Goal: Find specific page/section: Find specific page/section

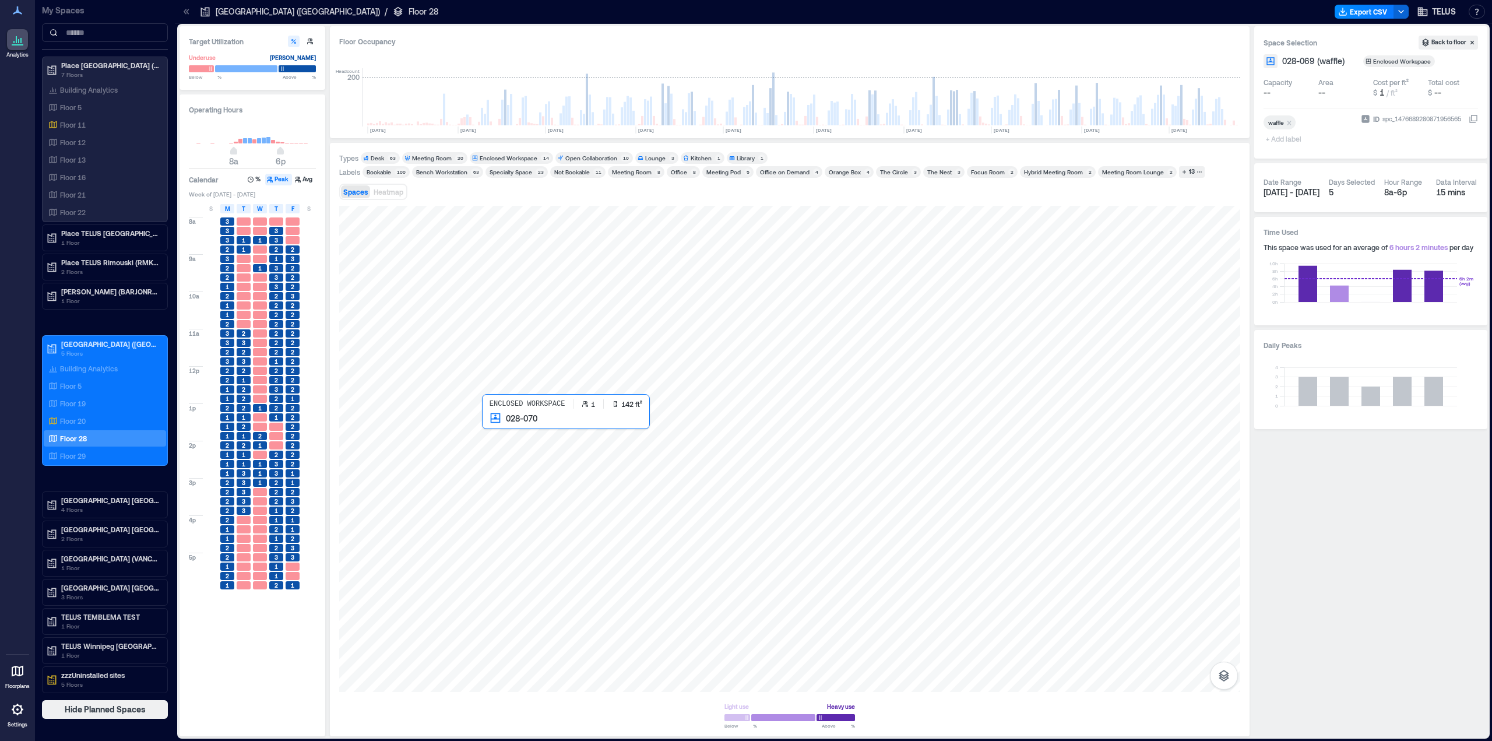
scroll to position [0, 776]
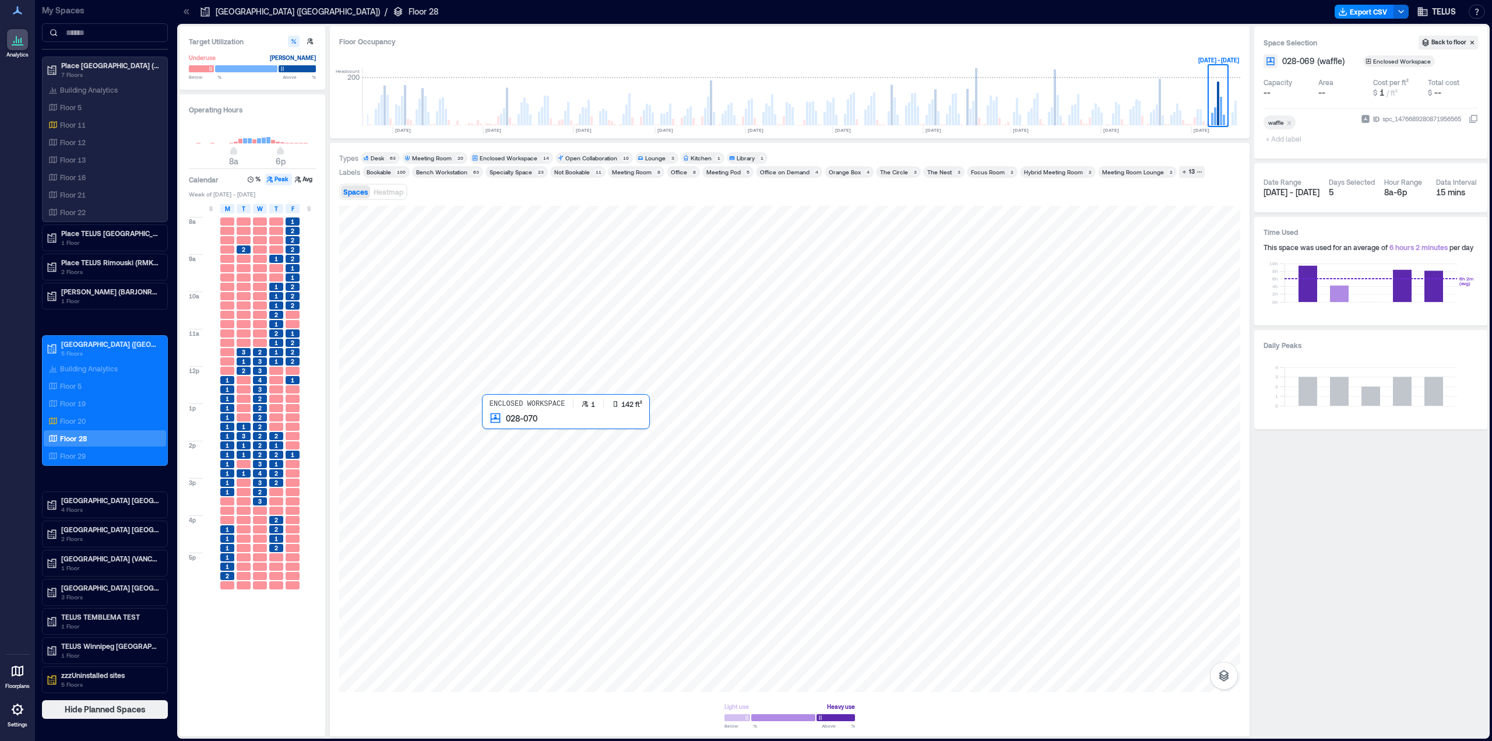
click at [512, 430] on div at bounding box center [789, 449] width 901 height 486
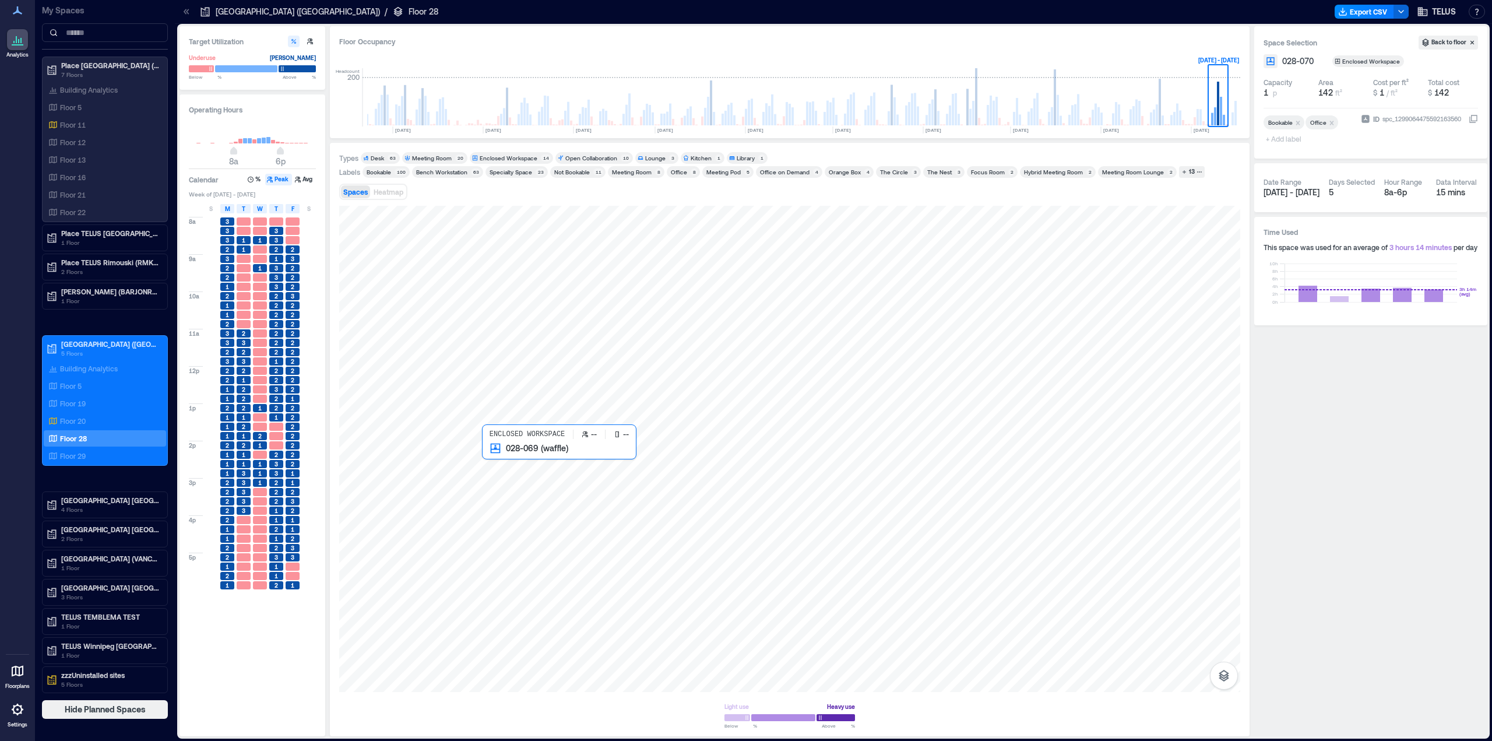
click at [513, 464] on div at bounding box center [789, 449] width 901 height 486
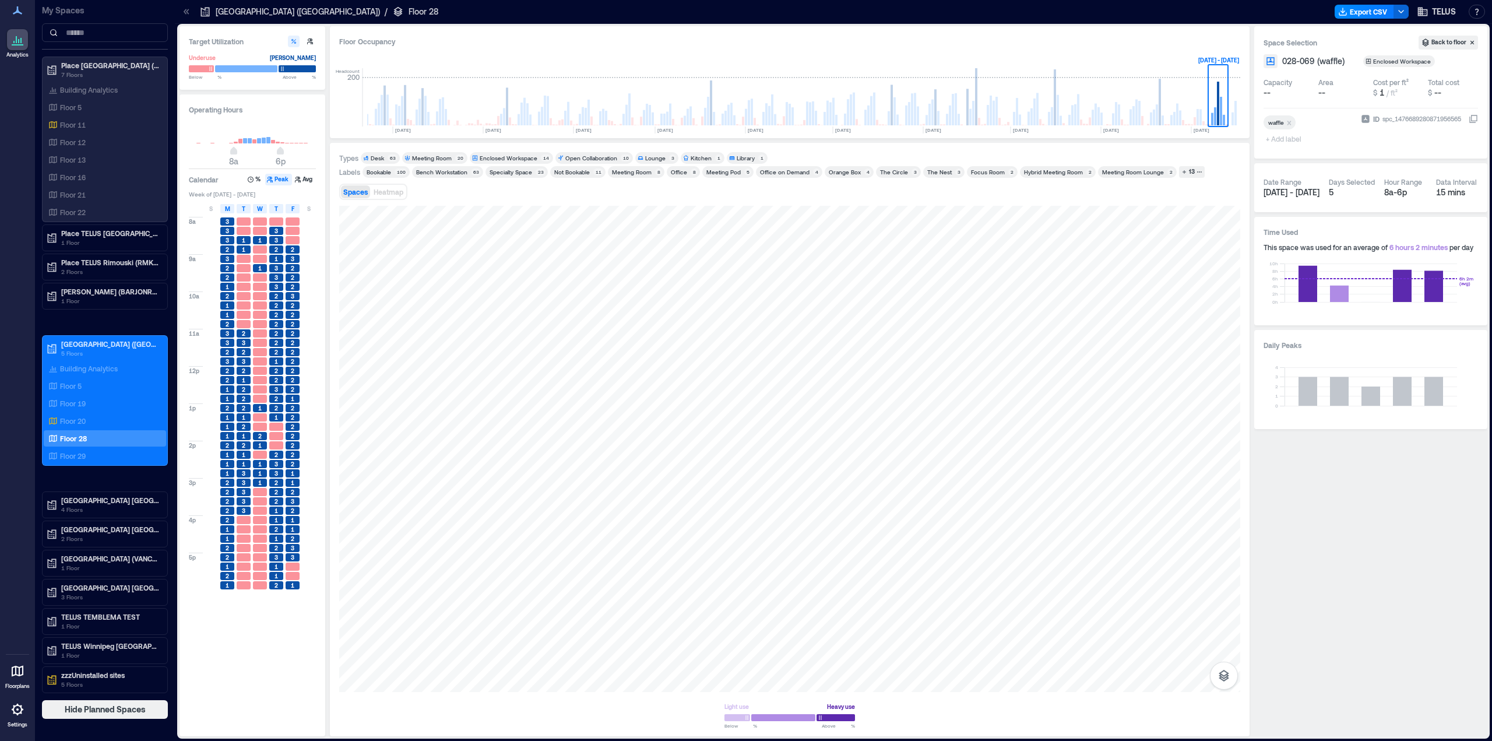
click at [1282, 142] on span "+ Add label" at bounding box center [1284, 139] width 43 height 16
click at [1285, 164] on div "Bookable" at bounding box center [1324, 162] width 116 height 16
click at [1299, 141] on span "+ Add label" at bounding box center [1284, 139] width 43 height 16
click at [1282, 276] on div "Office" at bounding box center [1324, 276] width 116 height 16
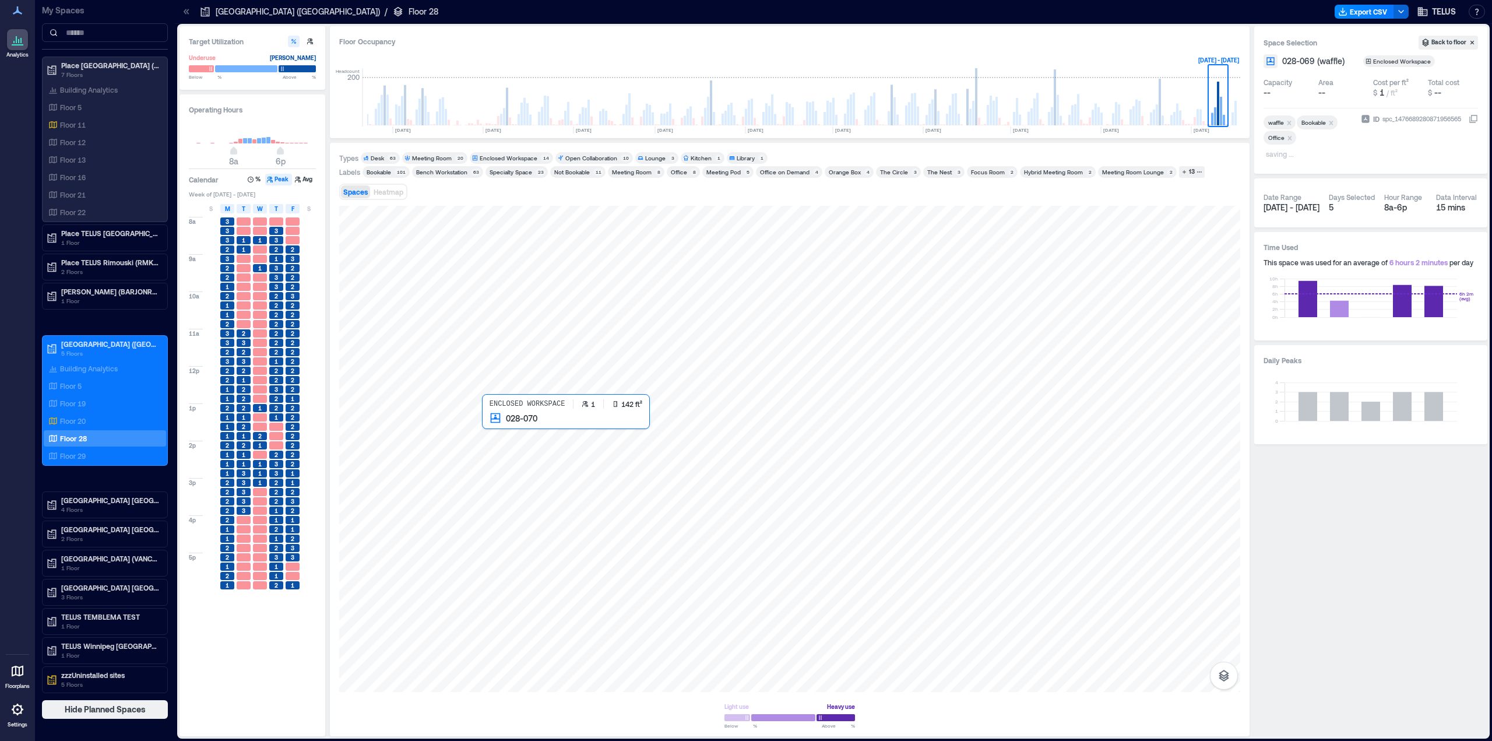
click at [504, 434] on div at bounding box center [789, 449] width 901 height 486
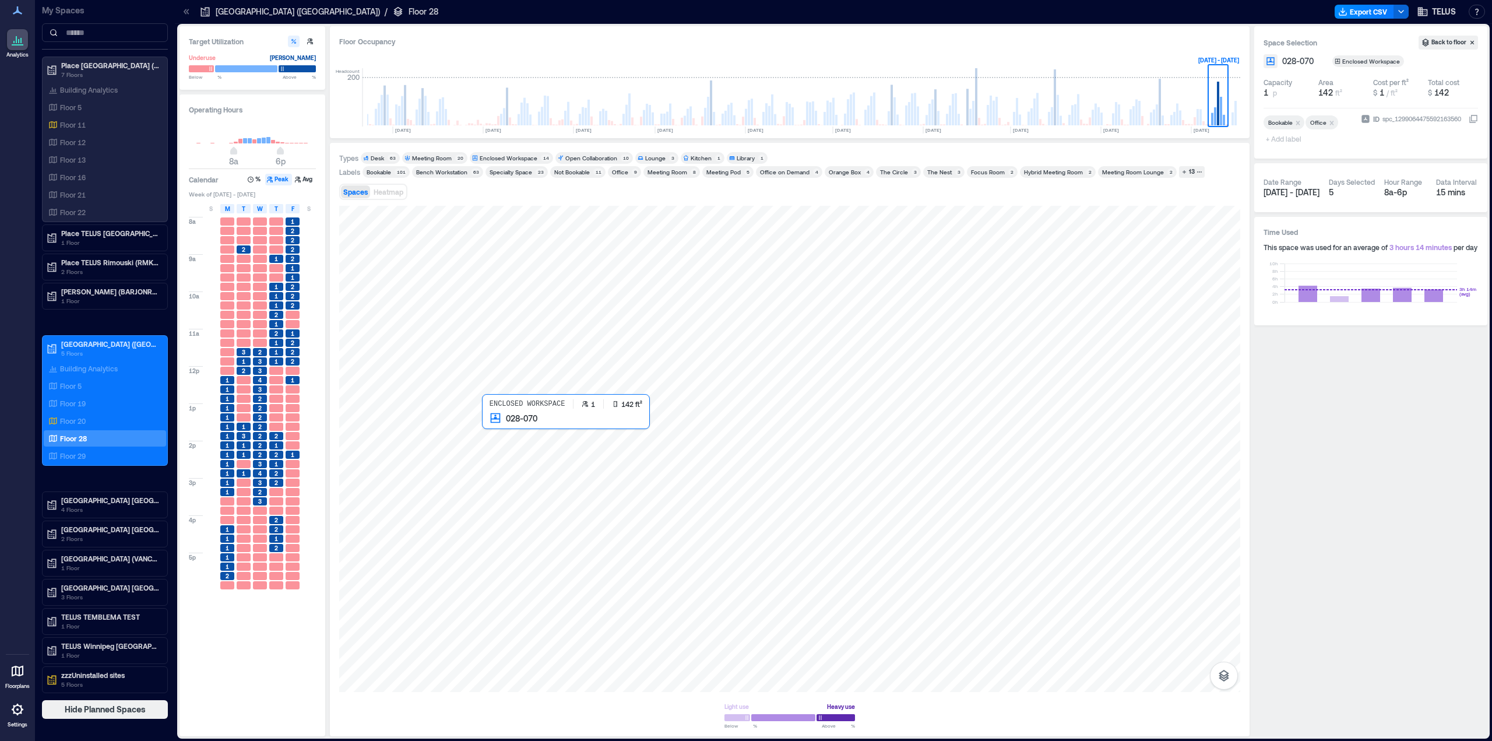
click at [509, 431] on div at bounding box center [789, 449] width 901 height 486
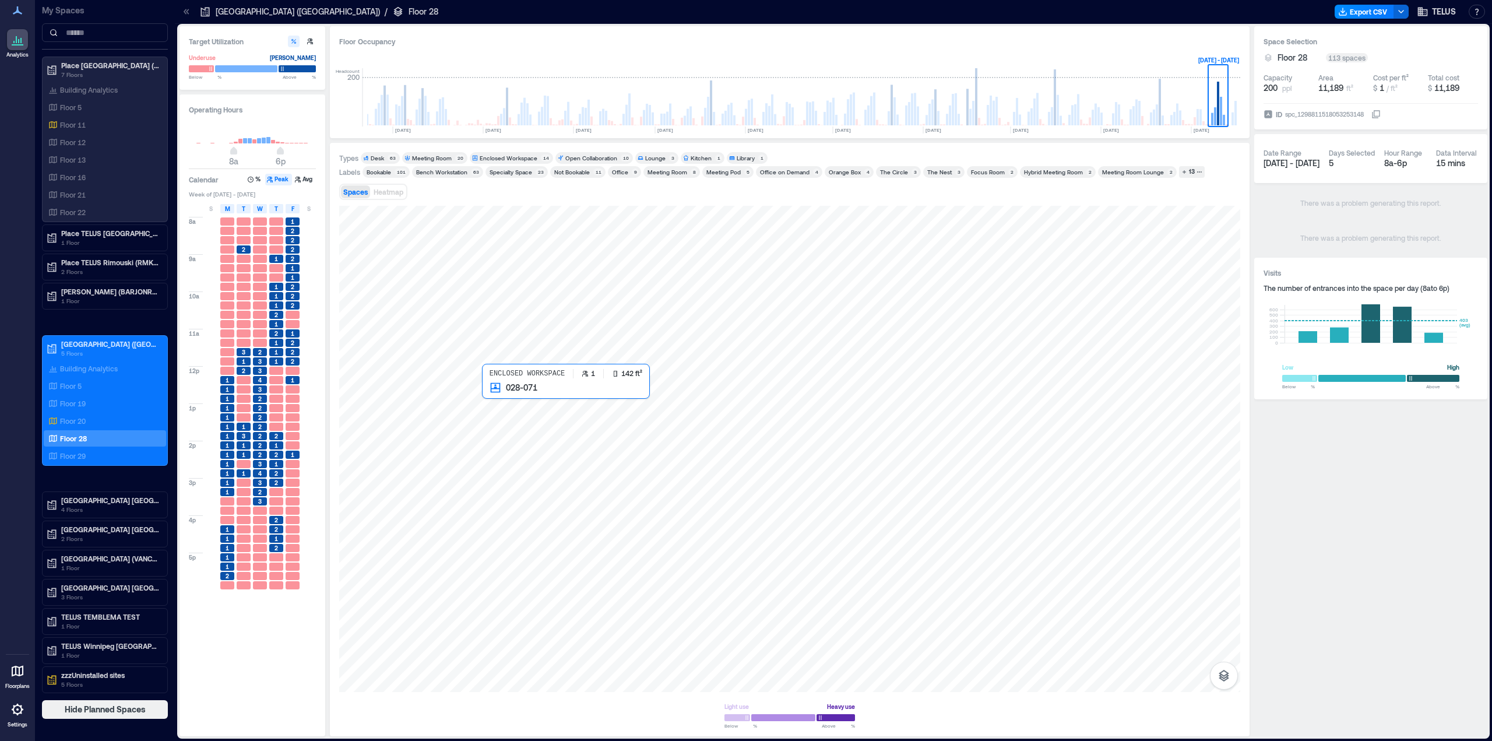
click at [506, 391] on div at bounding box center [789, 449] width 901 height 486
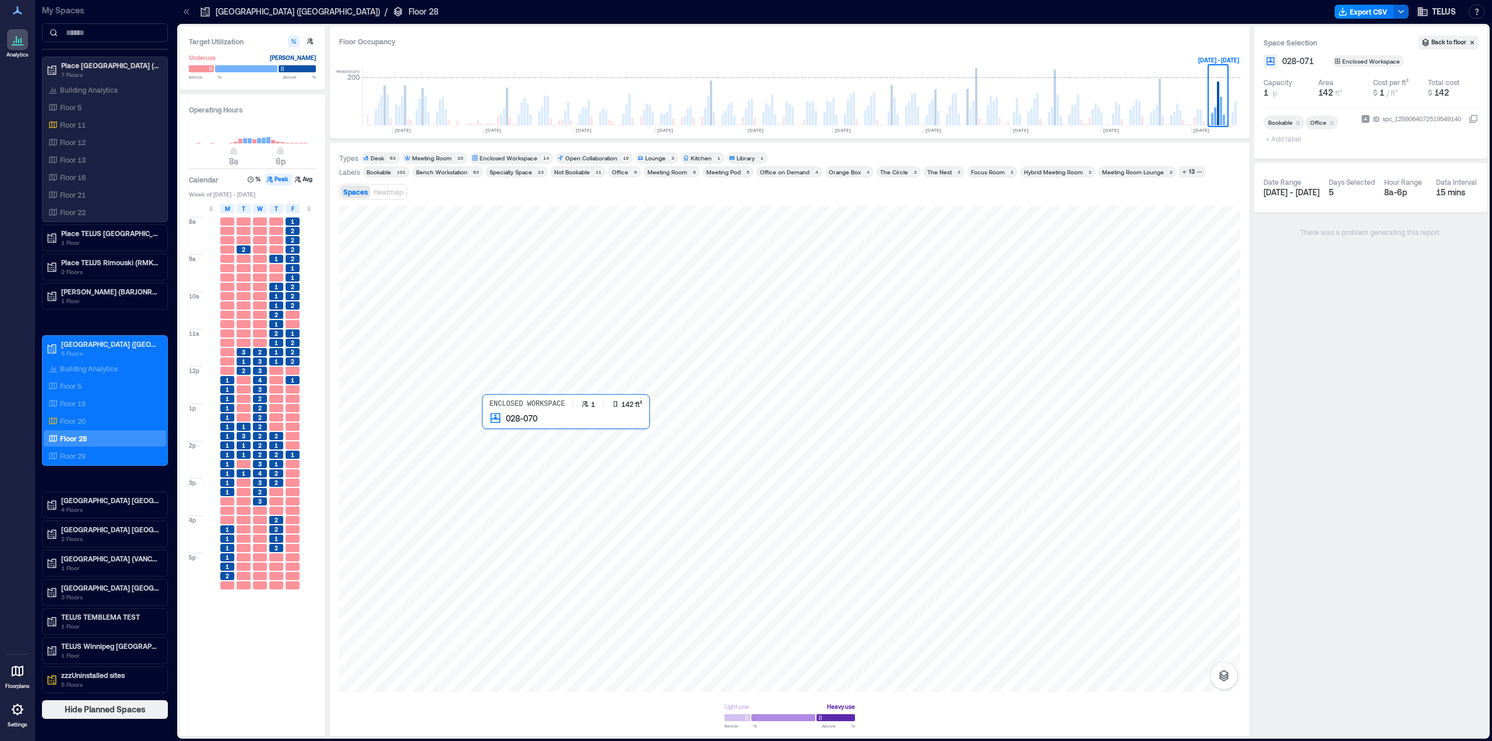
click at [502, 430] on div at bounding box center [789, 449] width 901 height 486
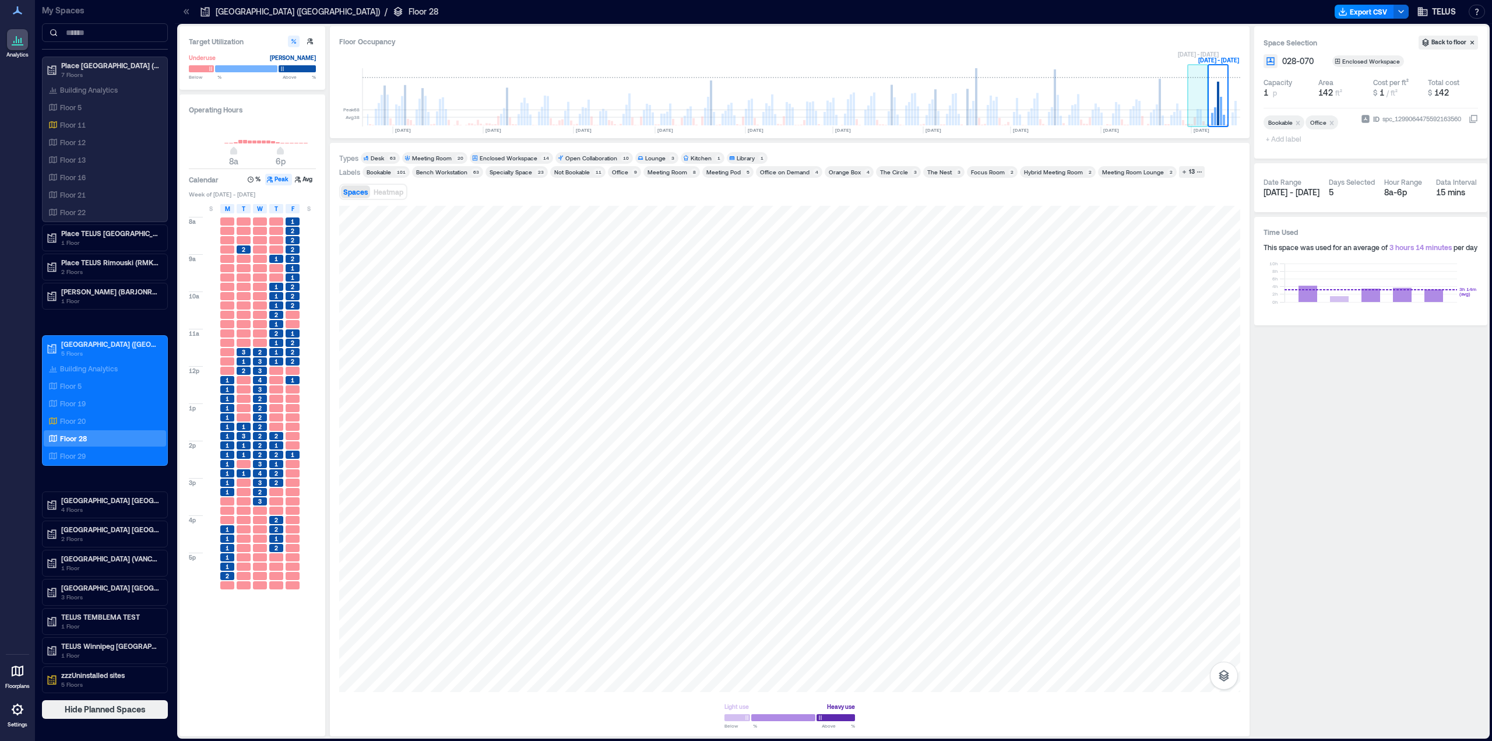
click at [1193, 115] on rect at bounding box center [1198, 97] width 20 height 58
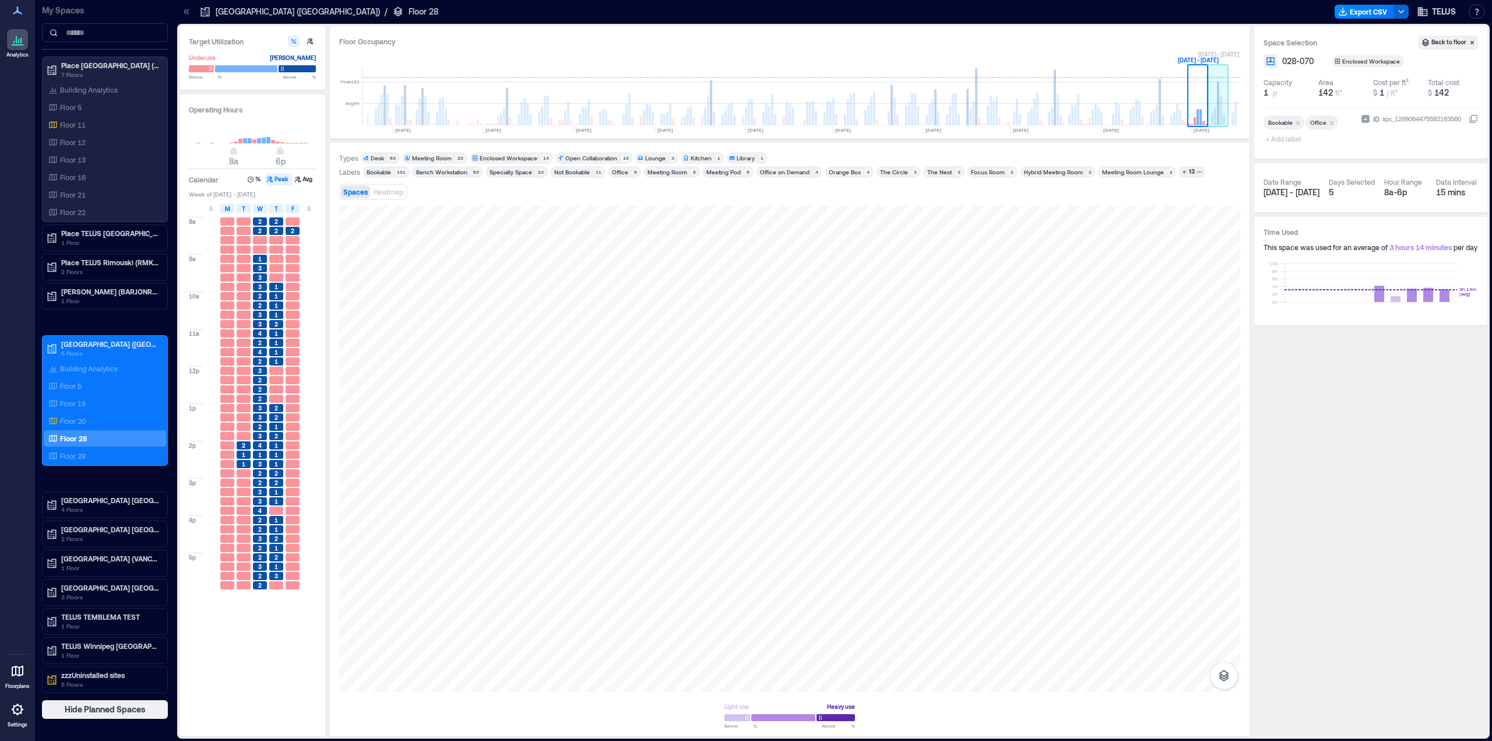
click at [1213, 118] on rect at bounding box center [1212, 119] width 2 height 12
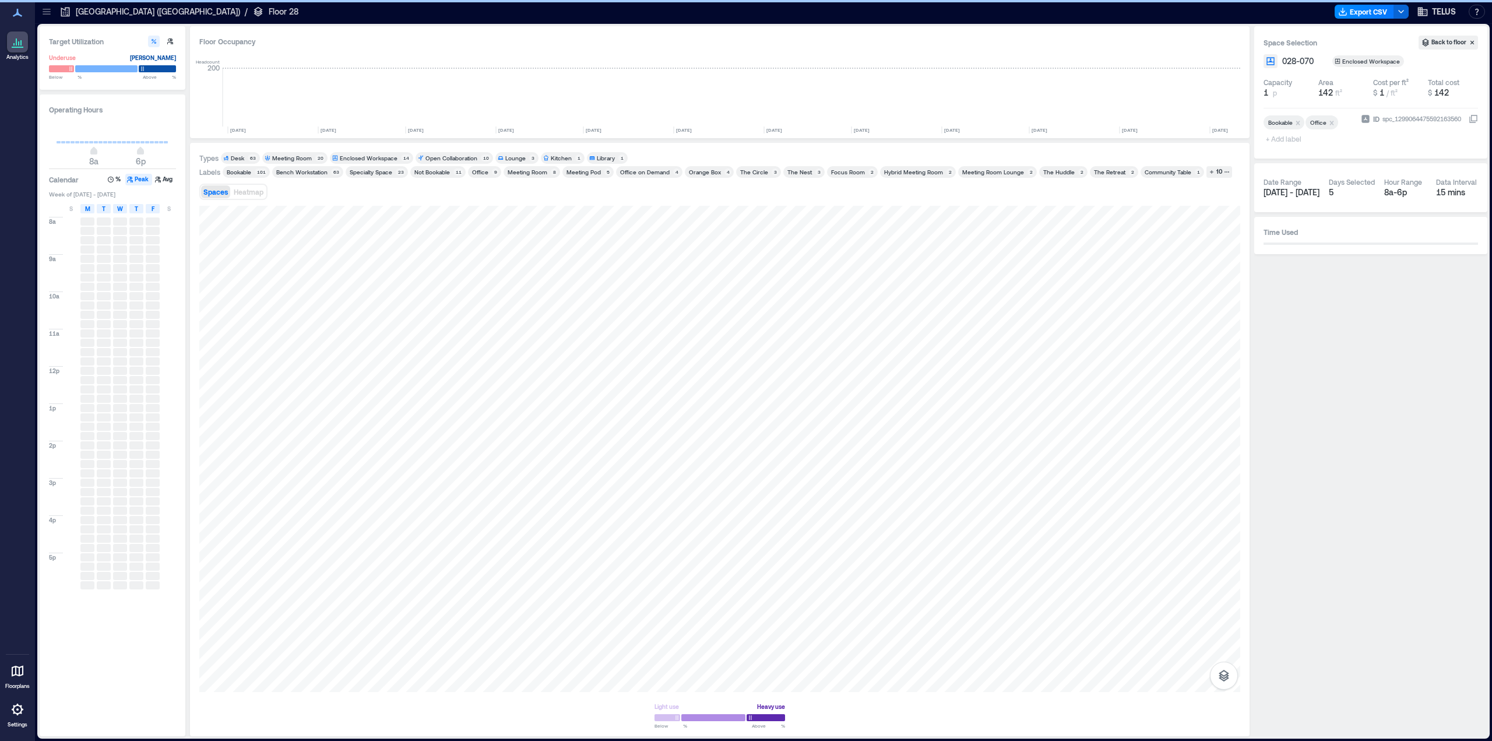
scroll to position [0, 636]
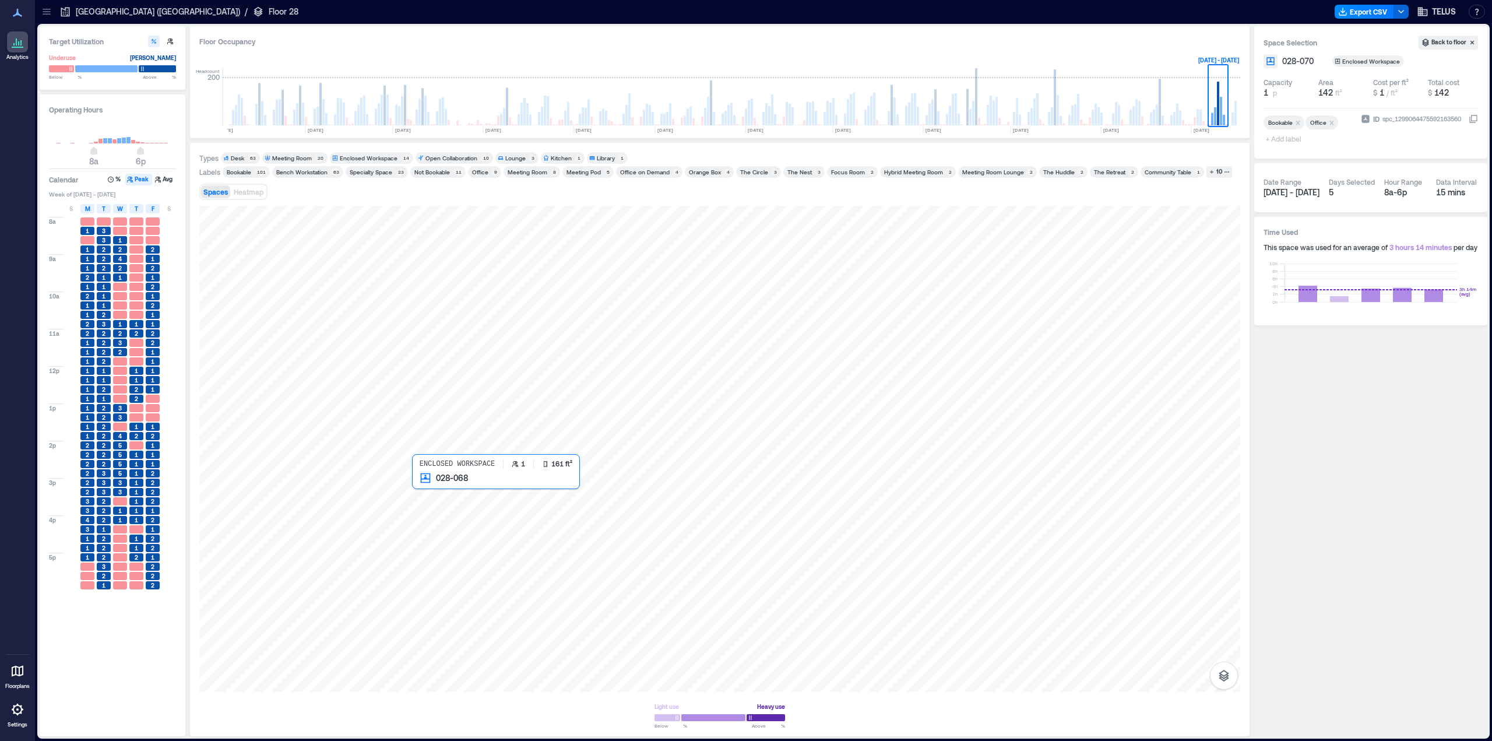
click at [427, 495] on div at bounding box center [719, 449] width 1041 height 486
click at [252, 186] on button "Heatmap" at bounding box center [248, 191] width 34 height 13
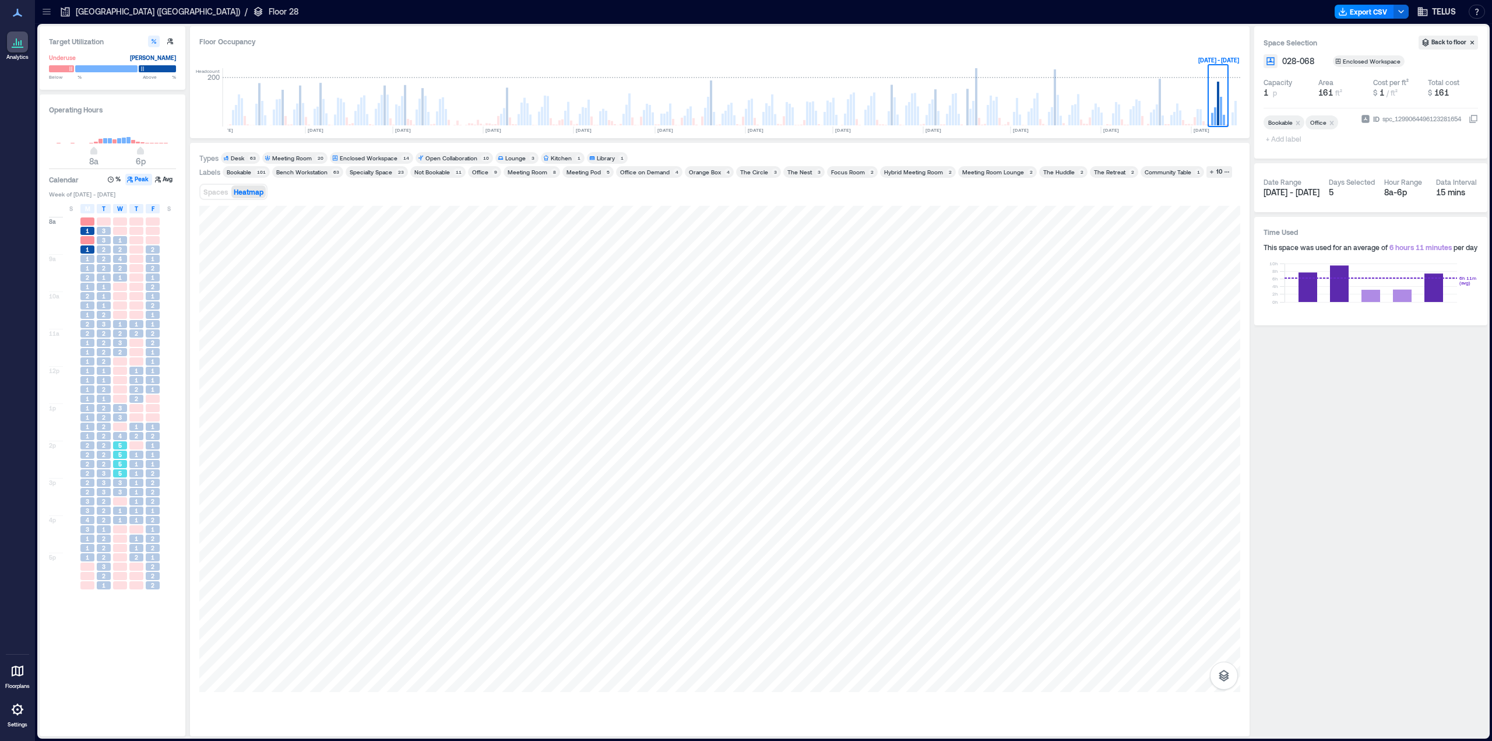
click at [118, 455] on span "5" at bounding box center [119, 454] width 3 height 8
